Goal: Task Accomplishment & Management: Use online tool/utility

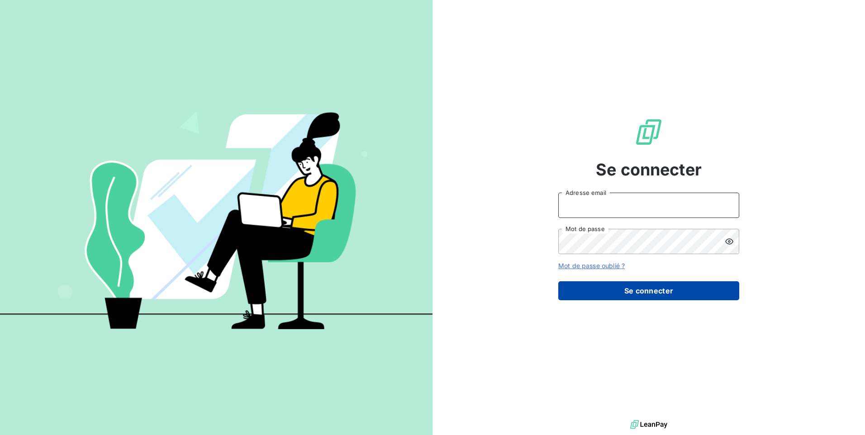
type input "[EMAIL_ADDRESS][DOMAIN_NAME]"
click at [624, 285] on button "Se connecter" at bounding box center [648, 290] width 181 height 19
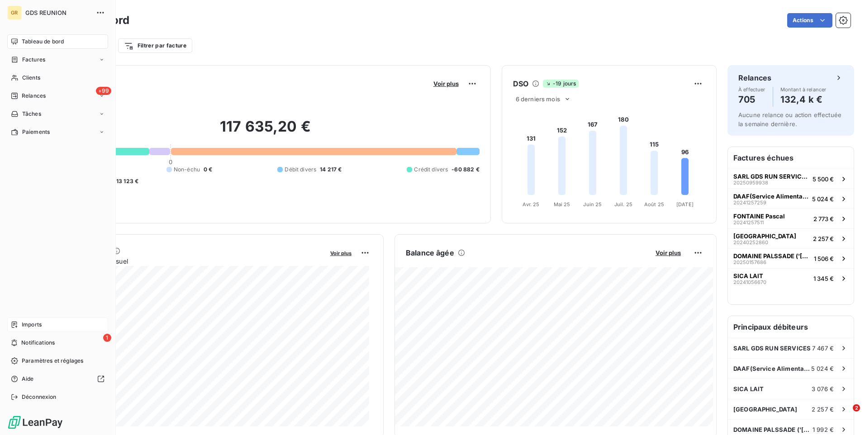
click at [61, 321] on div "Imports" at bounding box center [57, 324] width 101 height 14
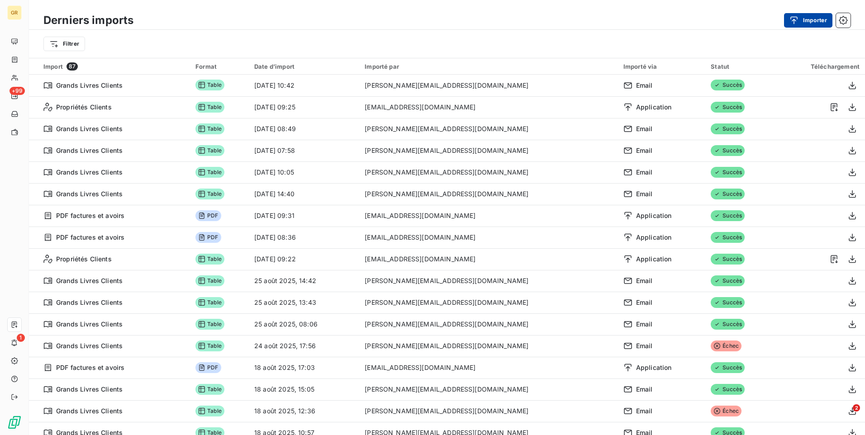
click at [815, 24] on button "Importer" at bounding box center [808, 20] width 48 height 14
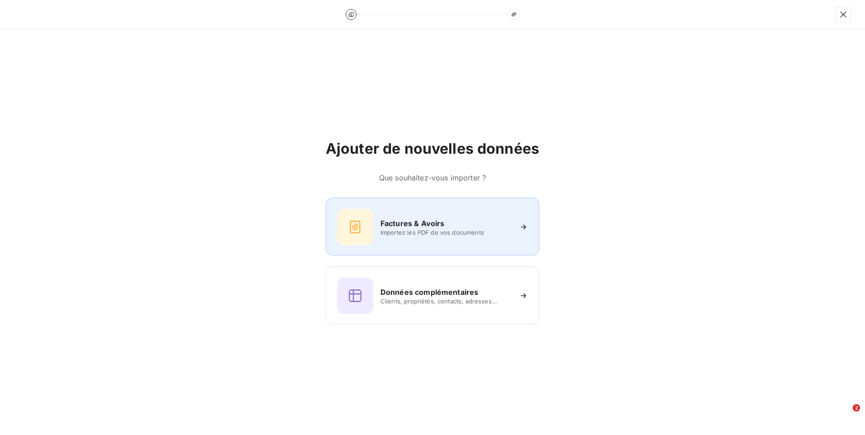
click at [443, 214] on div "Factures & Avoirs Importez les PDF de vos documents" at bounding box center [432, 227] width 191 height 36
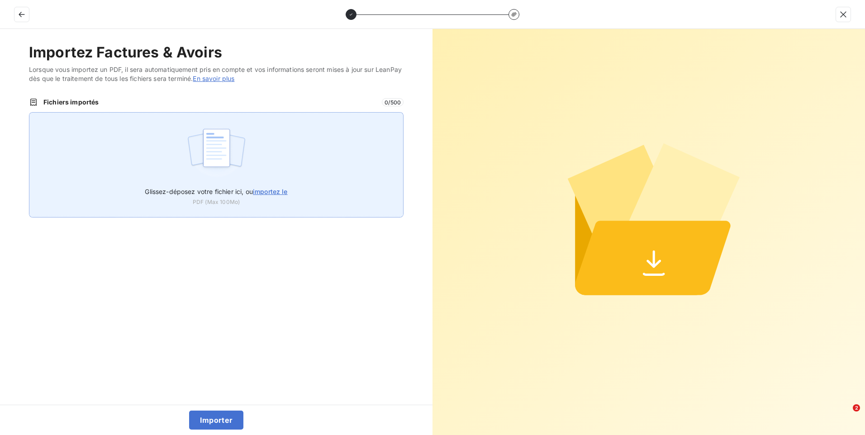
click at [260, 191] on span "importez le" at bounding box center [270, 192] width 35 height 8
click at [29, 113] on input "Glissez-déposez votre fichier ici, ou importez le" at bounding box center [29, 112] width 0 height 0
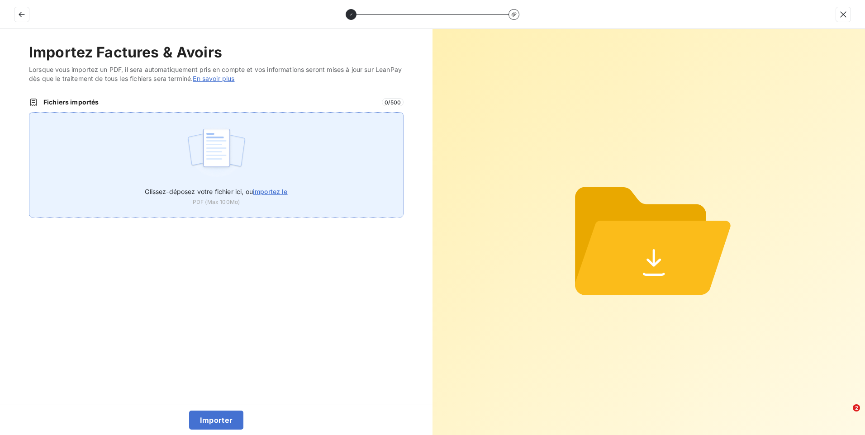
type input "C:\fakepath\EXPORT DU 170625.pdf"
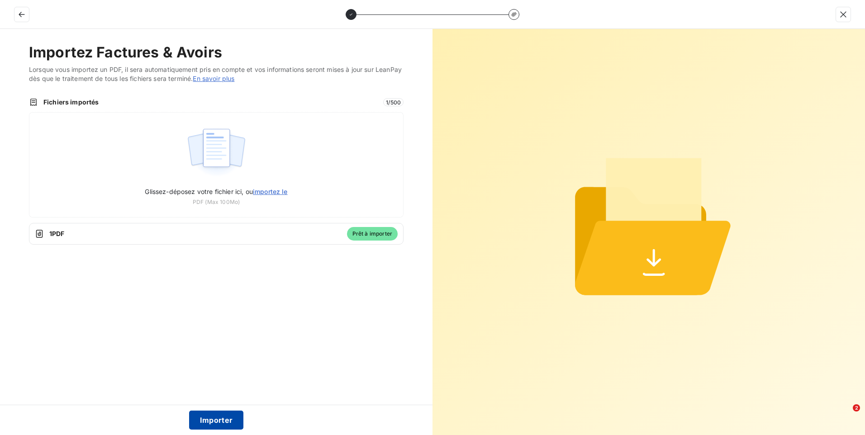
click at [231, 423] on button "Importer" at bounding box center [216, 420] width 55 height 19
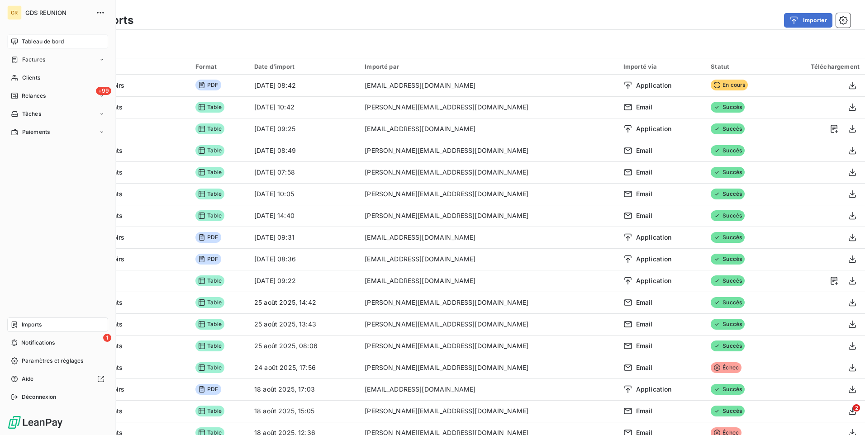
click at [40, 44] on span "Tableau de bord" at bounding box center [43, 42] width 42 height 8
